Goal: Task Accomplishment & Management: Manage account settings

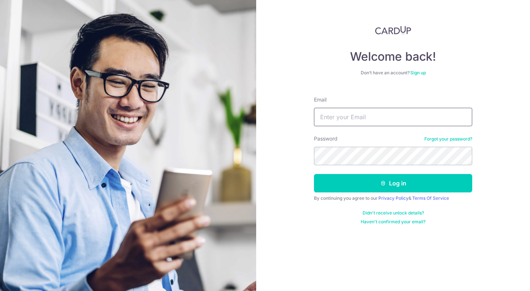
click at [403, 115] on input "Email" at bounding box center [393, 117] width 158 height 18
type input "[PERSON_NAME][EMAIL_ADDRESS][DOMAIN_NAME]"
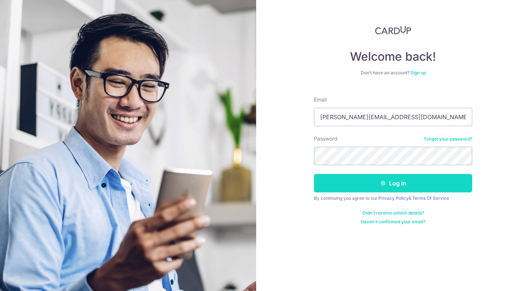
click at [411, 184] on button "Log in" at bounding box center [393, 183] width 158 height 18
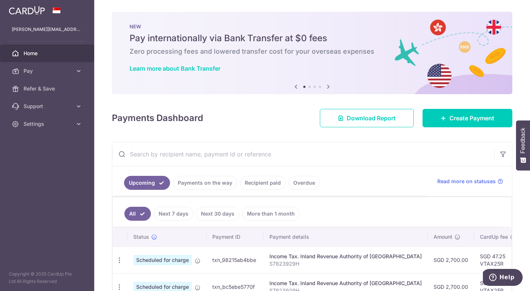
scroll to position [156, 0]
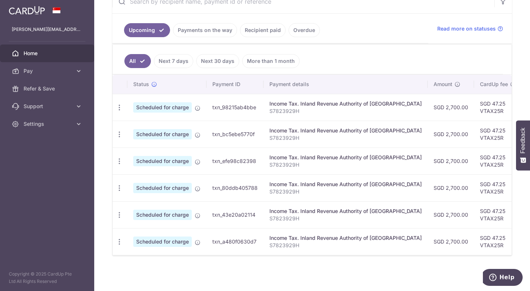
drag, startPoint x: 386, startPoint y: 256, endPoint x: 417, endPoint y: 249, distance: 32.1
click at [431, 248] on div "All Next 7 days Next 30 days More than 1 month Status Payment ID Payment detail…" at bounding box center [312, 150] width 400 height 212
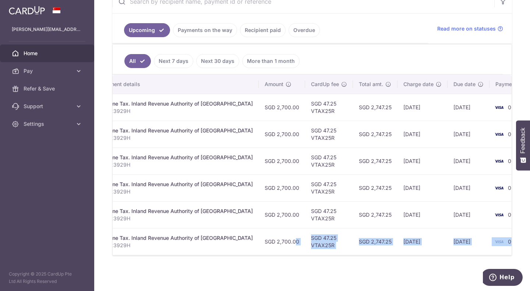
scroll to position [0, 0]
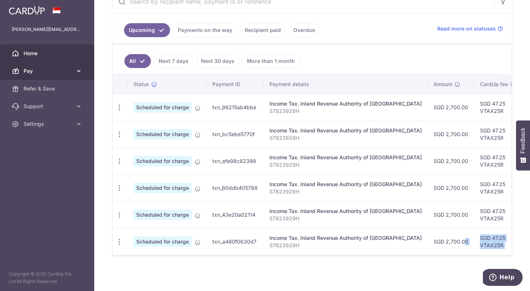
click at [40, 70] on span "Pay" at bounding box center [48, 70] width 49 height 7
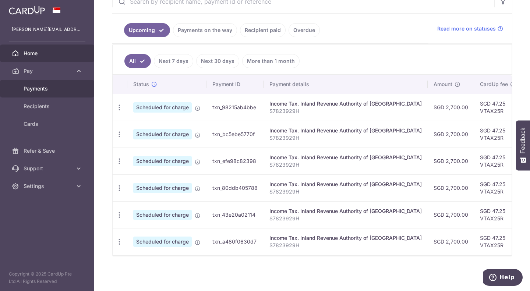
click at [38, 87] on span "Payments" at bounding box center [48, 88] width 49 height 7
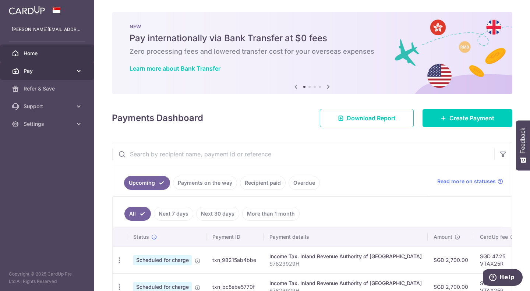
click at [76, 74] on icon at bounding box center [78, 70] width 7 height 7
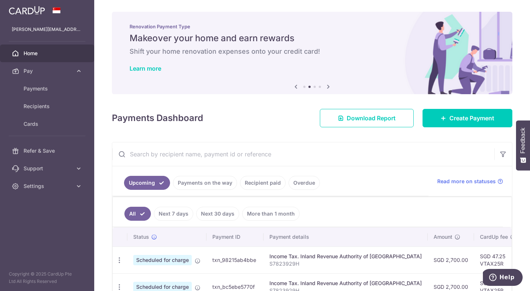
click at [214, 181] on link "Payments on the way" at bounding box center [205, 183] width 64 height 14
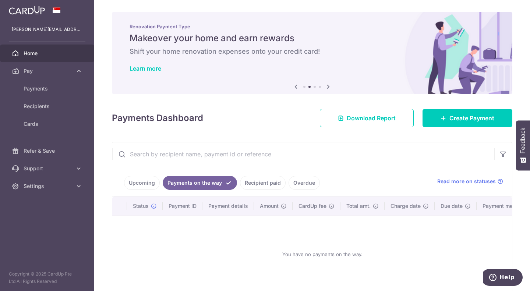
click at [270, 186] on link "Recipient paid" at bounding box center [263, 183] width 46 height 14
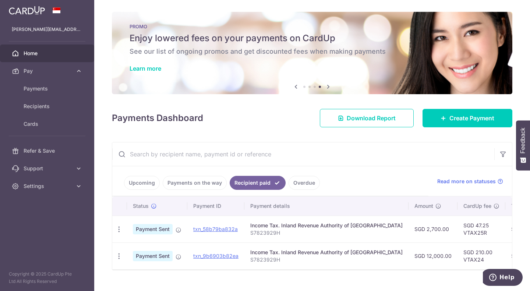
click at [526, 47] on div "× Pause Schedule Pause all future payments in this series Pause just this one p…" at bounding box center [312, 145] width 436 height 291
click at [81, 186] on icon at bounding box center [78, 186] width 7 height 7
click at [45, 219] on span "Logout" at bounding box center [48, 221] width 49 height 7
